Goal: Information Seeking & Learning: Find specific fact

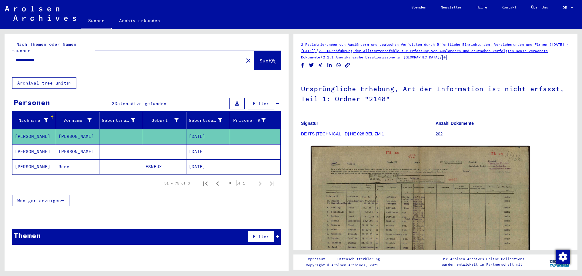
click at [116, 57] on input "**********" at bounding box center [128, 60] width 224 height 6
type input "*"
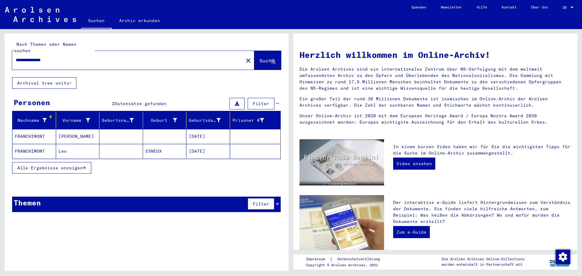
click at [110, 145] on mat-cell at bounding box center [121, 151] width 44 height 15
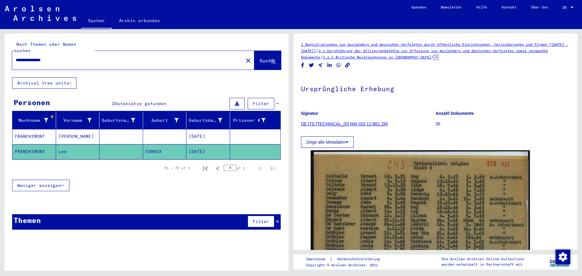
drag, startPoint x: 110, startPoint y: 52, endPoint x: 0, endPoint y: 65, distance: 110.4
click at [0, 65] on div "**********" at bounding box center [145, 150] width 291 height 242
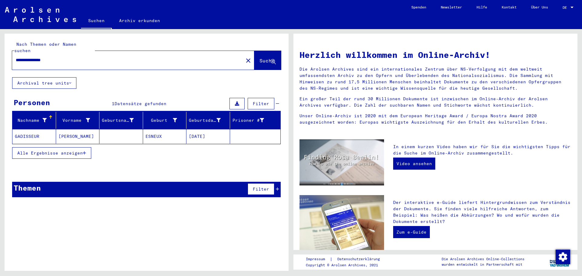
click at [112, 129] on mat-cell at bounding box center [121, 136] width 44 height 15
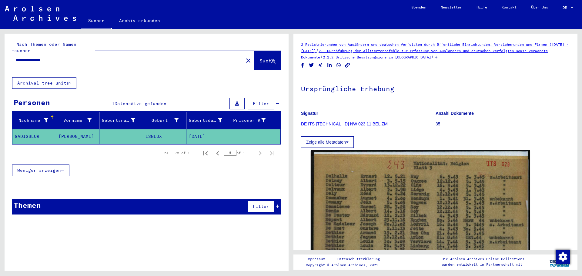
click at [52, 57] on input "**********" at bounding box center [128, 60] width 224 height 6
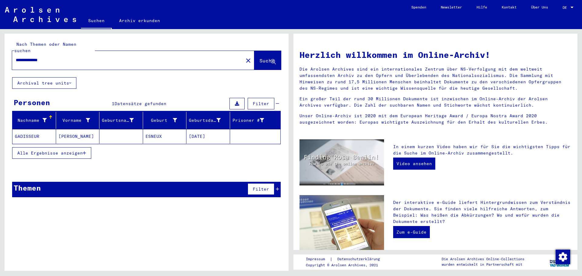
click at [149, 132] on mat-cell "ESNEUX" at bounding box center [165, 136] width 44 height 15
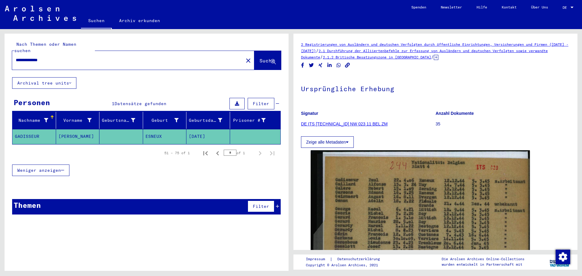
drag, startPoint x: 62, startPoint y: 53, endPoint x: 0, endPoint y: 50, distance: 62.2
click at [0, 50] on div "**********" at bounding box center [145, 150] width 291 height 242
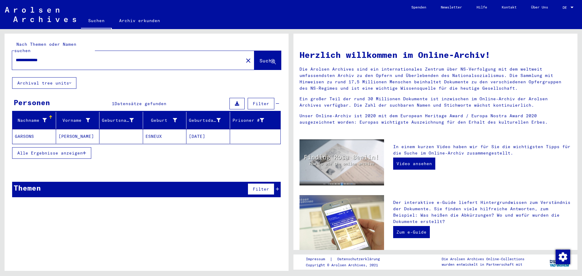
click at [158, 129] on mat-cell "ESNEUX" at bounding box center [165, 136] width 44 height 15
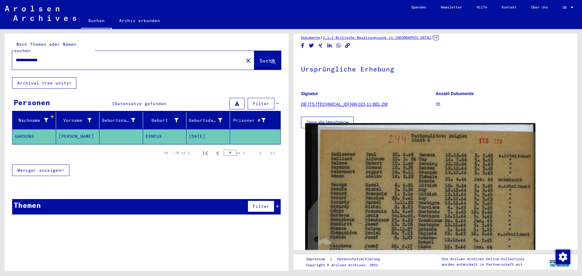
scroll to position [30, 0]
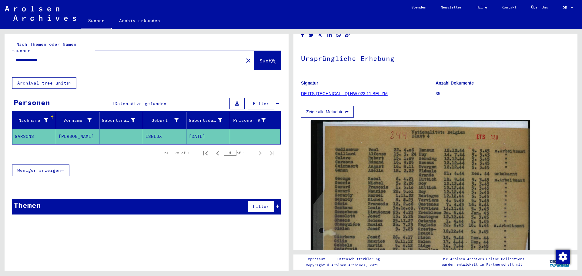
drag, startPoint x: 86, startPoint y: 56, endPoint x: 0, endPoint y: 65, distance: 86.2
click at [0, 65] on div "**********" at bounding box center [145, 150] width 291 height 242
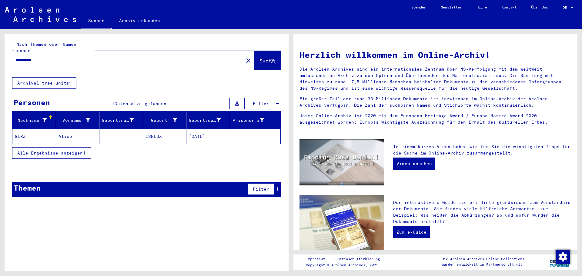
click at [119, 130] on mat-cell at bounding box center [121, 136] width 44 height 15
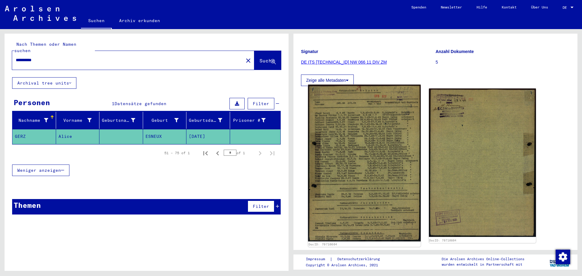
scroll to position [61, 0]
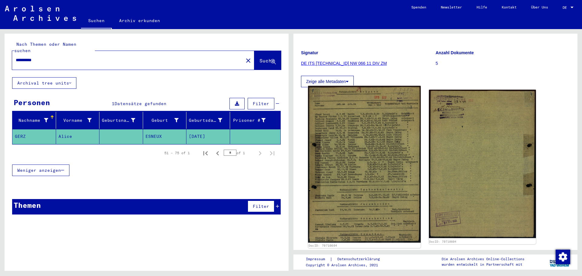
click at [360, 148] on img at bounding box center [364, 164] width 112 height 157
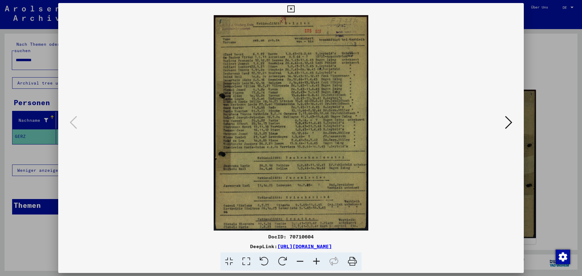
click at [317, 261] on icon at bounding box center [316, 262] width 16 height 18
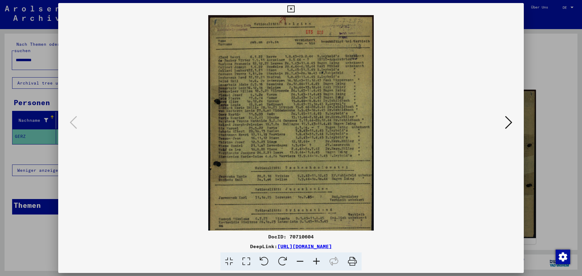
click at [317, 261] on icon at bounding box center [316, 262] width 16 height 18
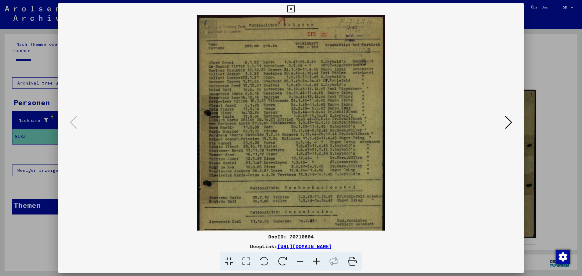
click at [317, 261] on icon at bounding box center [316, 262] width 16 height 18
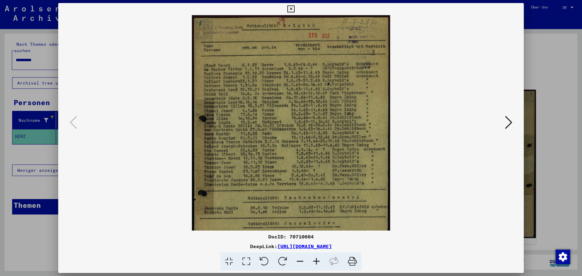
click at [317, 261] on icon at bounding box center [316, 262] width 16 height 18
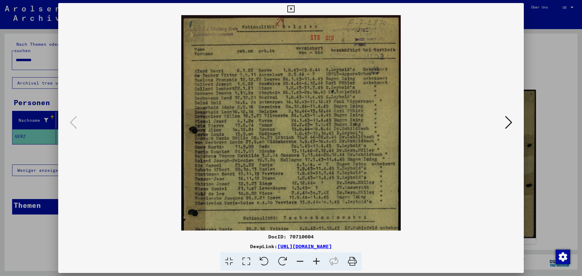
click at [317, 261] on icon at bounding box center [316, 262] width 16 height 18
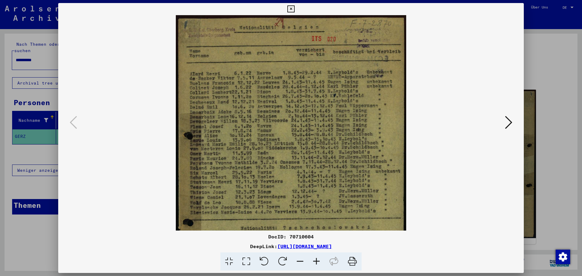
click at [317, 261] on icon at bounding box center [316, 262] width 16 height 18
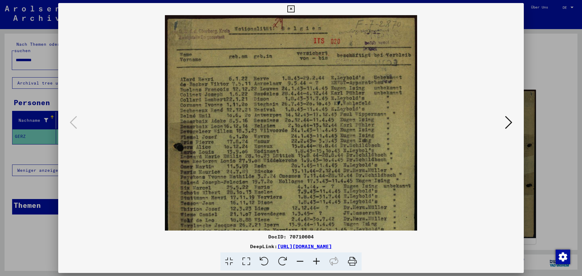
click at [288, 8] on icon at bounding box center [290, 8] width 7 height 7
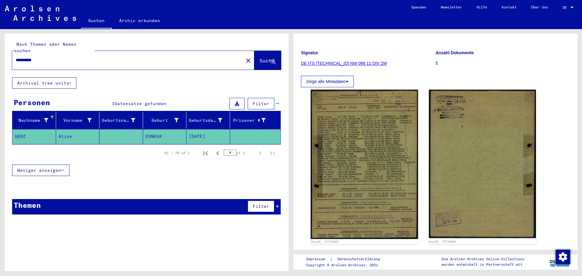
drag, startPoint x: 68, startPoint y: 55, endPoint x: 0, endPoint y: 55, distance: 68.2
click at [0, 55] on div "**********" at bounding box center [145, 150] width 291 height 242
type input "**********"
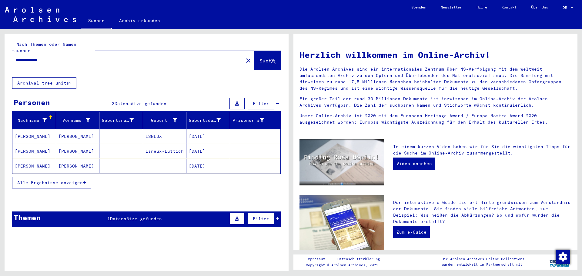
click at [128, 131] on mat-cell at bounding box center [121, 136] width 44 height 15
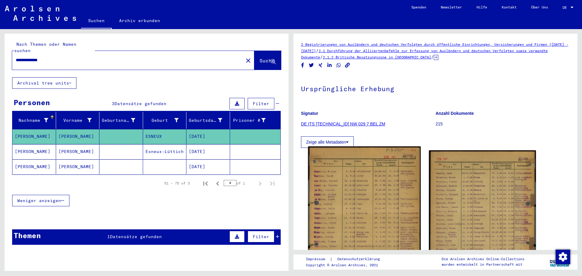
click at [392, 209] on img at bounding box center [364, 225] width 112 height 159
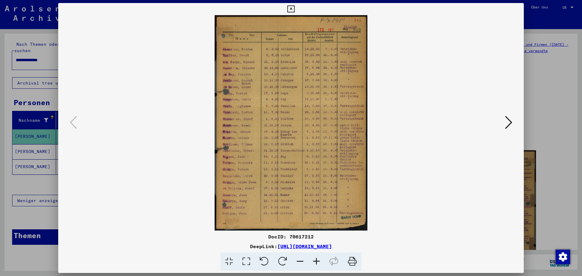
click at [316, 259] on icon at bounding box center [316, 262] width 16 height 18
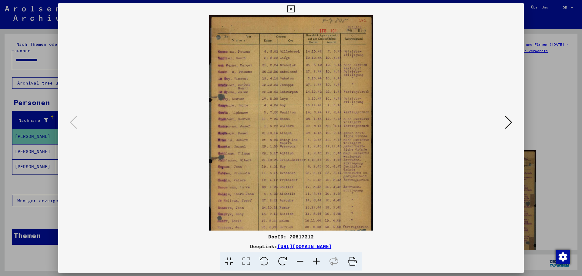
click at [316, 259] on icon at bounding box center [316, 262] width 16 height 18
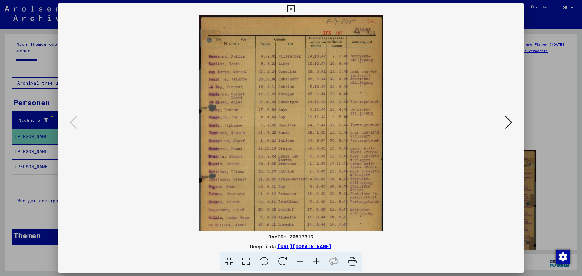
click at [316, 259] on icon at bounding box center [316, 262] width 16 height 18
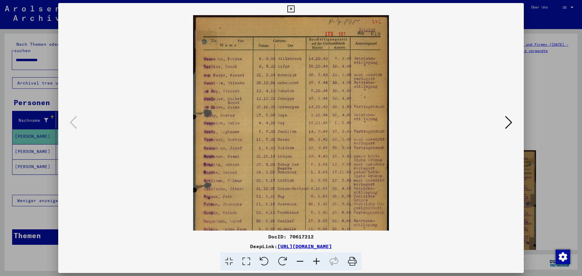
click at [316, 259] on icon at bounding box center [316, 262] width 16 height 18
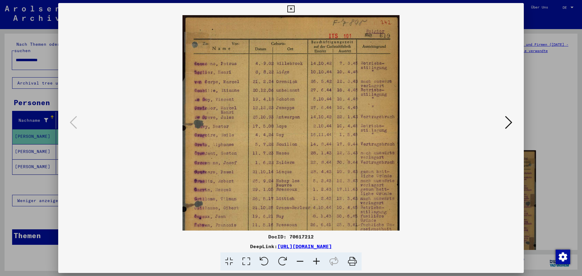
click at [316, 259] on icon at bounding box center [316, 262] width 16 height 18
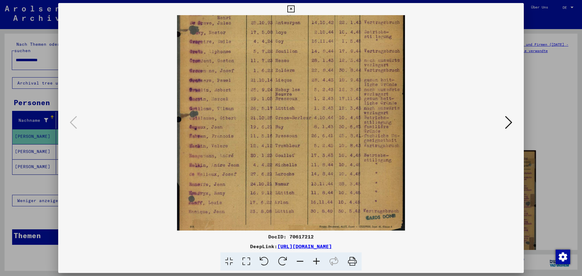
scroll to position [106, 0]
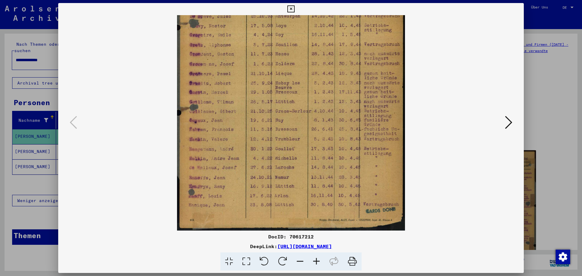
drag, startPoint x: 242, startPoint y: 190, endPoint x: 248, endPoint y: 83, distance: 106.3
click at [248, 83] on img at bounding box center [291, 70] width 228 height 322
click at [510, 120] on icon at bounding box center [508, 122] width 7 height 15
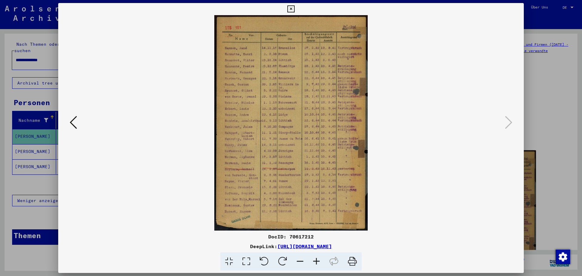
click at [457, 191] on viewer-one-image at bounding box center [291, 123] width 425 height 216
click at [72, 123] on icon at bounding box center [73, 122] width 7 height 15
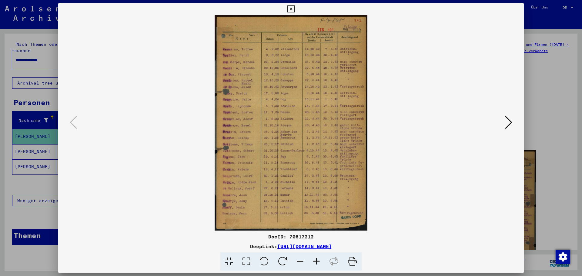
click at [35, 147] on div at bounding box center [291, 138] width 582 height 276
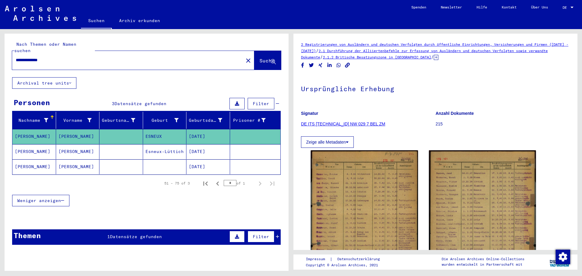
click at [36, 144] on mat-cell "[PERSON_NAME]" at bounding box center [34, 151] width 44 height 15
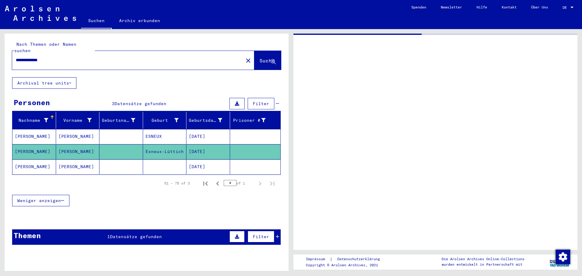
click at [36, 144] on mat-cell "[PERSON_NAME]" at bounding box center [34, 151] width 44 height 15
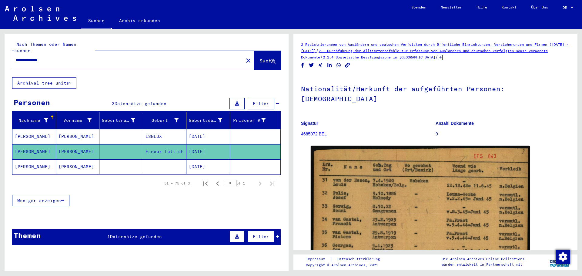
click at [117, 160] on mat-cell at bounding box center [121, 167] width 44 height 15
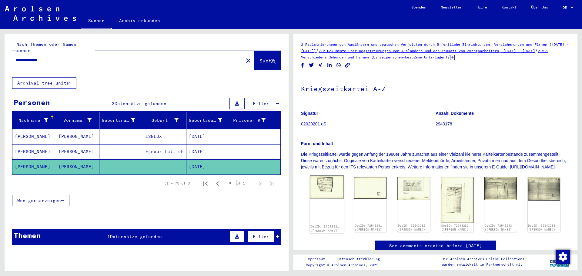
click at [317, 191] on img at bounding box center [327, 187] width 34 height 23
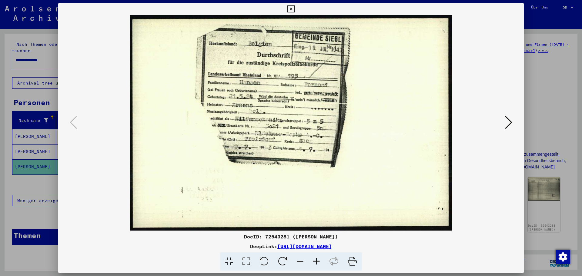
click at [508, 122] on icon at bounding box center [508, 122] width 7 height 15
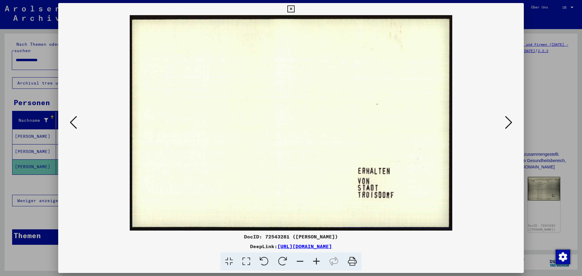
click at [508, 122] on icon at bounding box center [508, 122] width 7 height 15
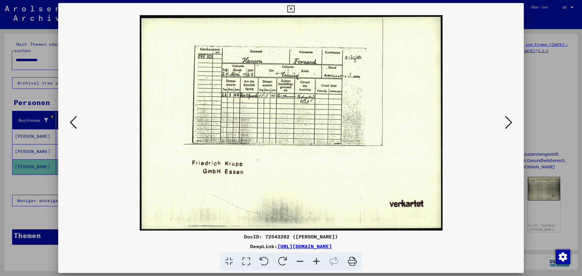
click at [508, 122] on icon at bounding box center [508, 122] width 7 height 15
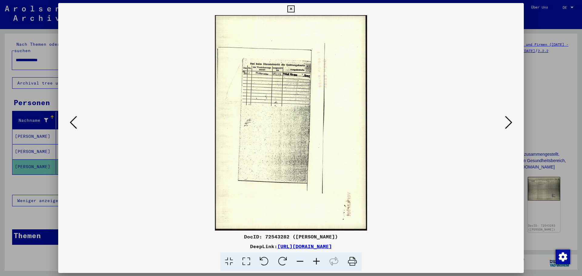
click at [508, 122] on icon at bounding box center [508, 122] width 7 height 15
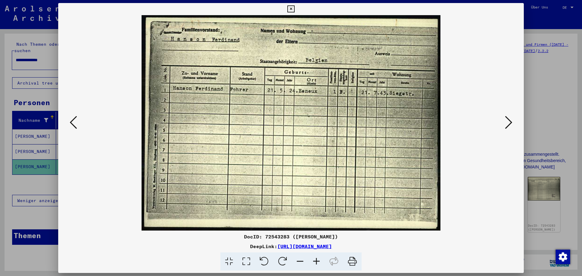
click at [508, 122] on icon at bounding box center [508, 122] width 7 height 15
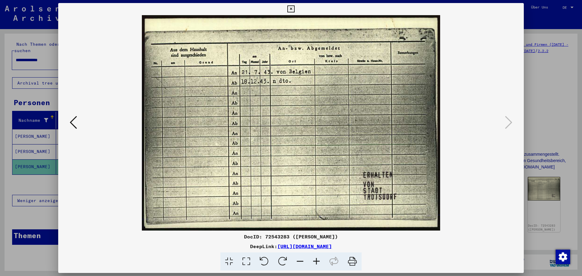
click at [72, 121] on icon at bounding box center [73, 122] width 7 height 15
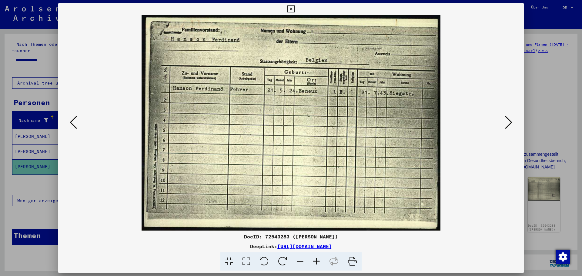
click at [72, 121] on icon at bounding box center [73, 122] width 7 height 15
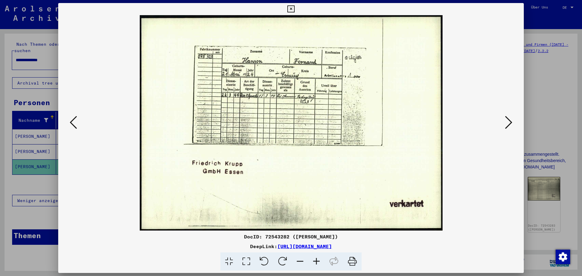
click at [72, 121] on icon at bounding box center [73, 122] width 7 height 15
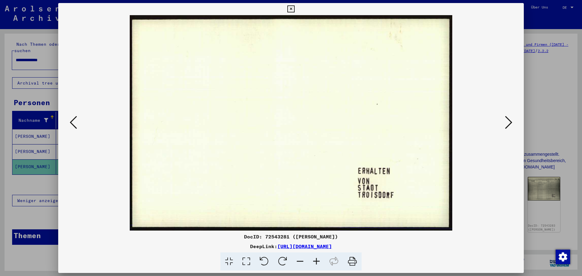
click at [72, 121] on icon at bounding box center [73, 122] width 7 height 15
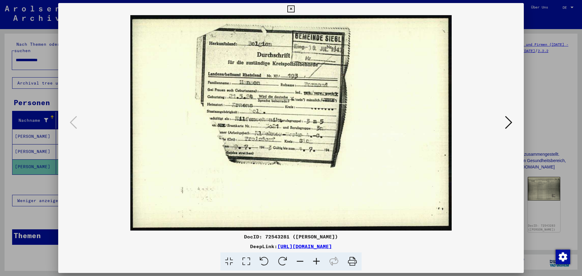
click at [413, 154] on img at bounding box center [291, 123] width 425 height 216
click at [510, 122] on icon at bounding box center [508, 122] width 7 height 15
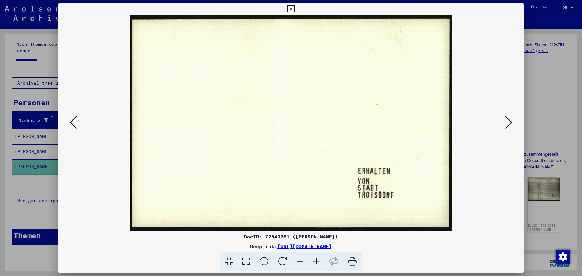
click at [510, 122] on icon at bounding box center [508, 122] width 7 height 15
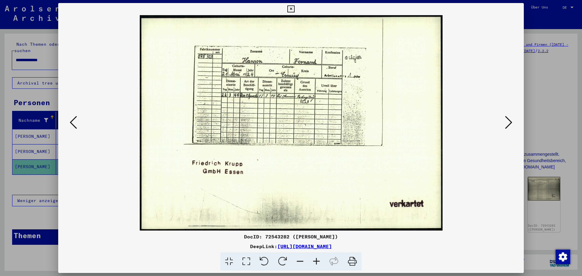
click at [453, 134] on img at bounding box center [291, 123] width 425 height 216
click at [507, 123] on icon at bounding box center [508, 122] width 7 height 15
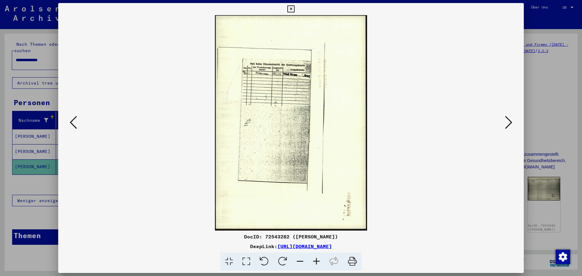
click at [509, 121] on icon at bounding box center [508, 122] width 7 height 15
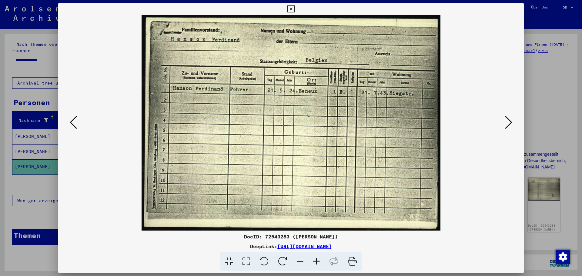
drag, startPoint x: 485, startPoint y: 176, endPoint x: 486, endPoint y: 173, distance: 3.5
click at [485, 176] on img at bounding box center [291, 123] width 425 height 216
click at [510, 123] on icon at bounding box center [508, 122] width 7 height 15
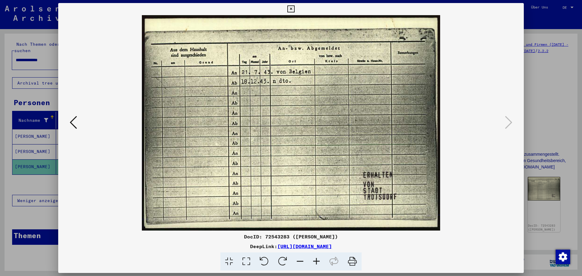
click at [291, 10] on icon at bounding box center [290, 8] width 7 height 7
